Goal: Register for event/course

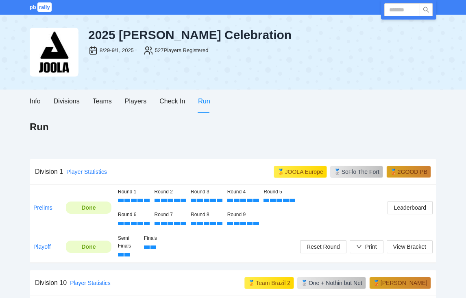
scroll to position [1083, 0]
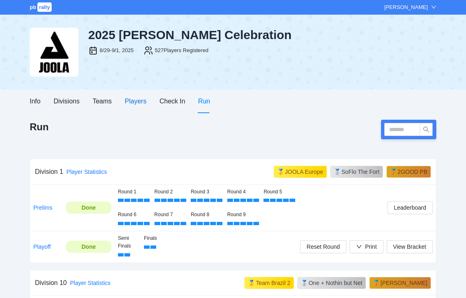
click at [136, 105] on div "Players" at bounding box center [136, 101] width 22 height 10
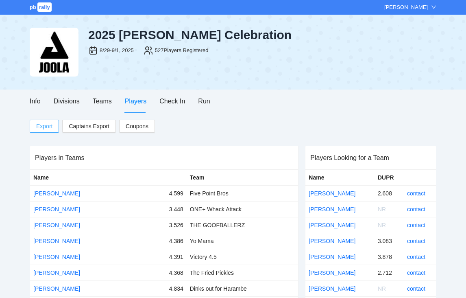
click at [43, 130] on span "Export" at bounding box center [44, 126] width 16 height 12
click at [108, 98] on div "Teams" at bounding box center [102, 101] width 19 height 10
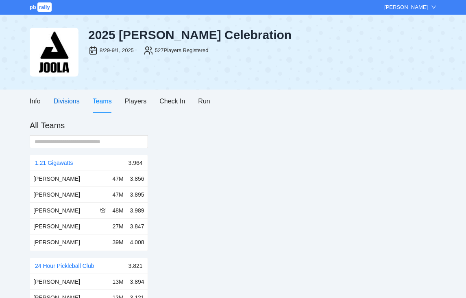
click at [73, 98] on div "Divisions" at bounding box center [67, 101] width 26 height 10
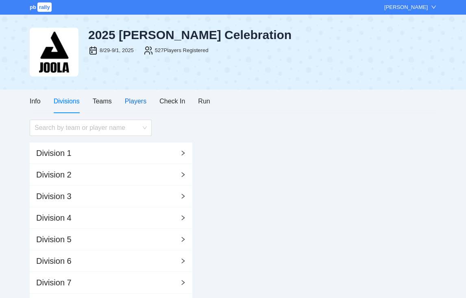
click at [133, 102] on div "Players" at bounding box center [136, 101] width 22 height 10
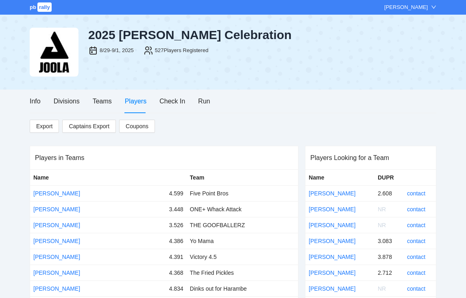
click at [401, 7] on div "[PERSON_NAME]" at bounding box center [405, 7] width 43 height 8
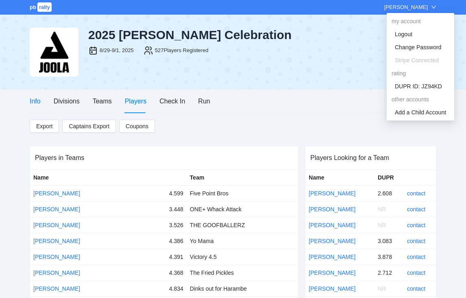
click at [33, 102] on div "Info" at bounding box center [35, 101] width 11 height 10
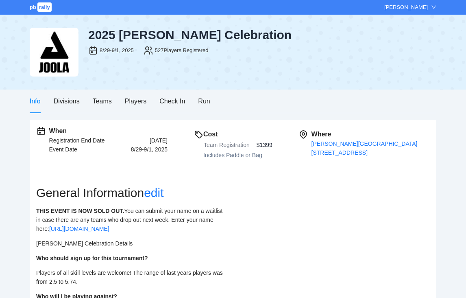
click at [426, 6] on div "[PERSON_NAME]" at bounding box center [405, 7] width 43 height 8
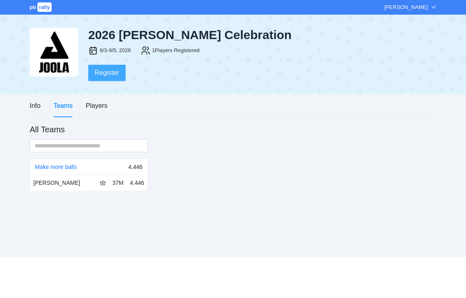
click at [112, 77] on span "Register" at bounding box center [107, 72] width 24 height 10
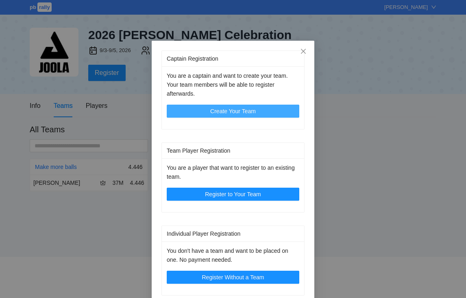
click at [250, 111] on span "Create Your Team" at bounding box center [233, 111] width 46 height 9
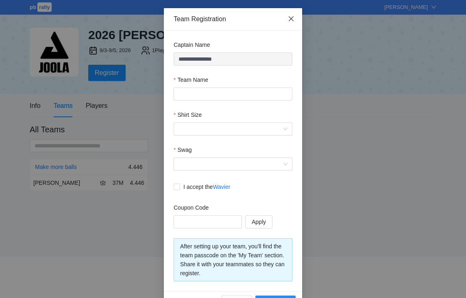
click at [293, 16] on icon "close" at bounding box center [291, 18] width 7 height 7
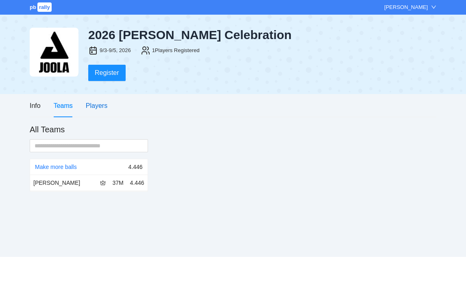
click at [95, 107] on div "Players" at bounding box center [97, 105] width 22 height 10
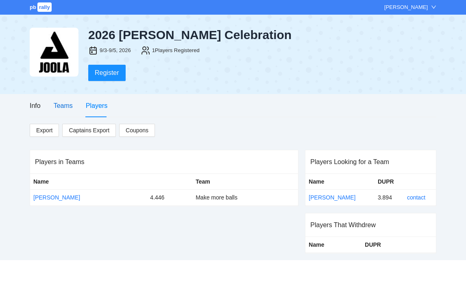
click at [63, 107] on div "Teams" at bounding box center [63, 105] width 19 height 10
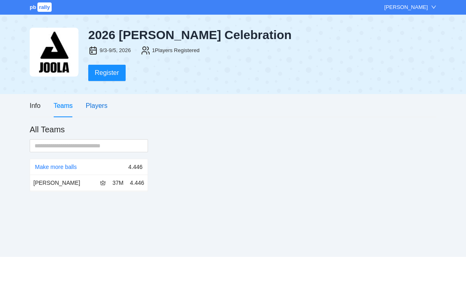
click at [102, 109] on div "Players" at bounding box center [97, 105] width 22 height 10
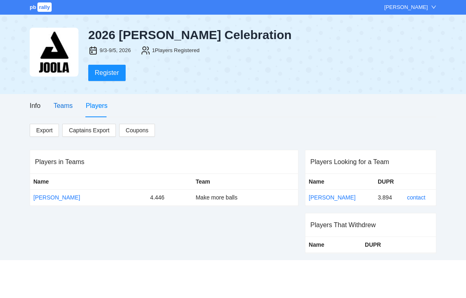
click at [70, 107] on div "Teams" at bounding box center [63, 105] width 19 height 10
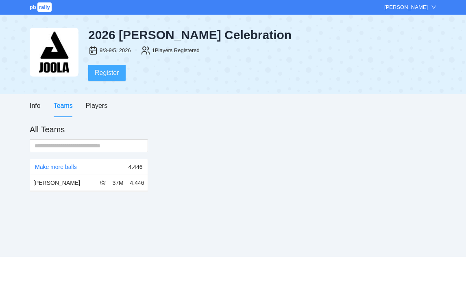
click at [102, 70] on span "Register" at bounding box center [107, 72] width 24 height 10
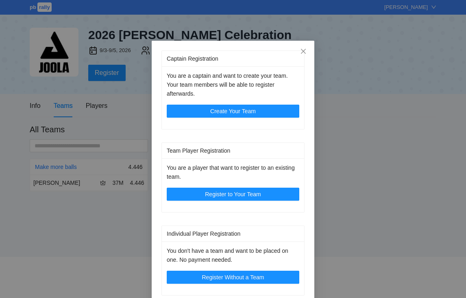
click at [138, 207] on div "Captain Registration You are a captain and want to create your team. Your team …" at bounding box center [233, 149] width 466 height 298
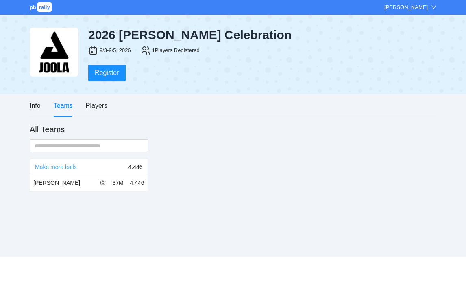
click at [72, 166] on link "Make more balls" at bounding box center [56, 166] width 42 height 7
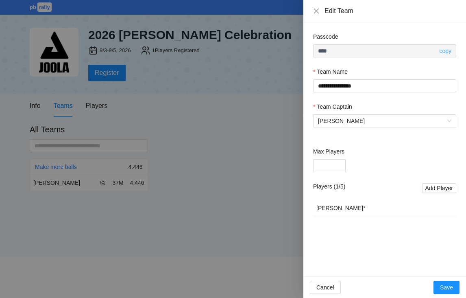
click at [449, 52] on link "copy" at bounding box center [445, 51] width 12 height 7
click at [153, 103] on div at bounding box center [233, 149] width 466 height 298
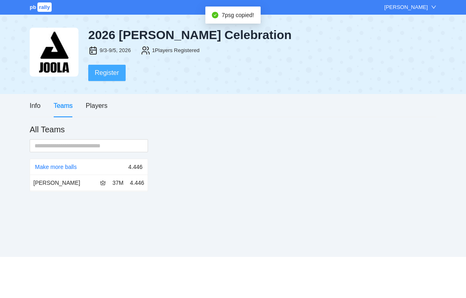
click at [117, 77] on span "Register" at bounding box center [107, 72] width 24 height 10
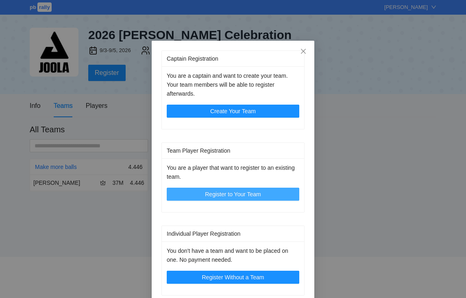
click at [206, 193] on span "Register to Your Team" at bounding box center [233, 193] width 56 height 9
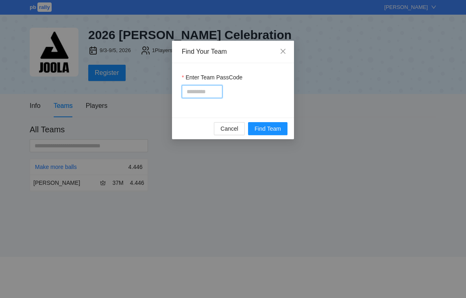
click at [207, 89] on input "Enter Team PassCode" at bounding box center [202, 91] width 41 height 13
paste input "****"
type input "****"
click at [254, 127] on button "Find Team" at bounding box center [267, 128] width 39 height 13
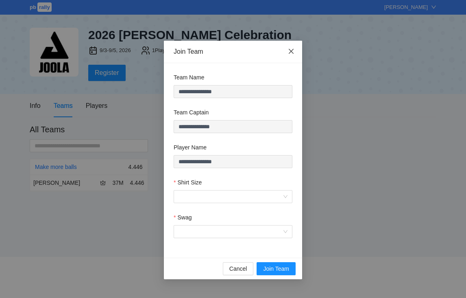
click at [294, 51] on icon "close" at bounding box center [291, 51] width 7 height 7
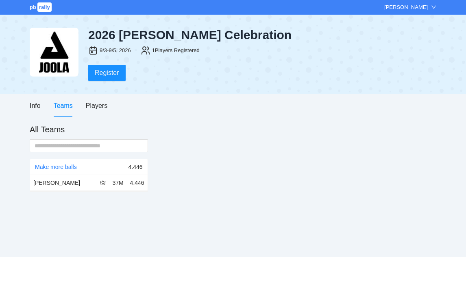
click at [253, 129] on div "All Teams Make more balls 4.446 Lovelesh Chawla 37M 4.446" at bounding box center [233, 158] width 407 height 68
